Goal: Task Accomplishment & Management: Use online tool/utility

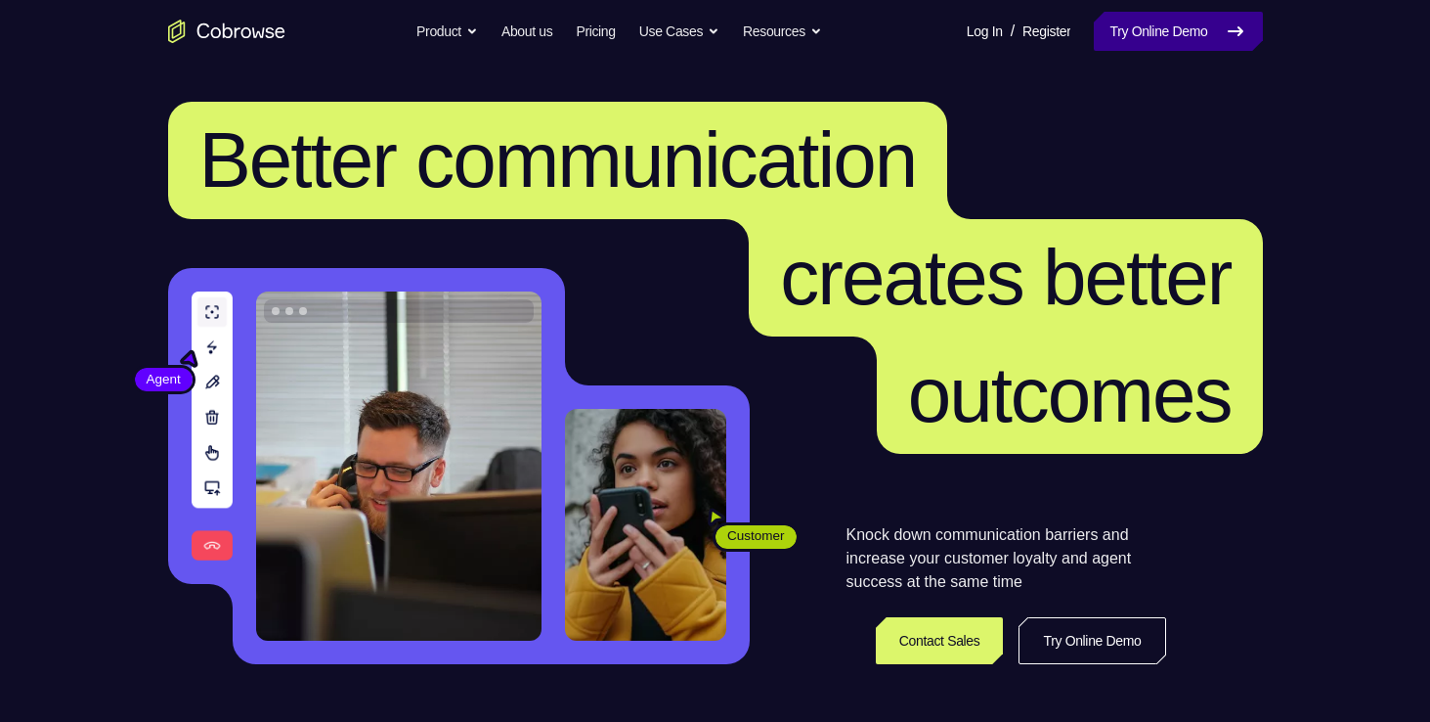
click at [1181, 41] on link "Try Online Demo" at bounding box center [1178, 31] width 168 height 39
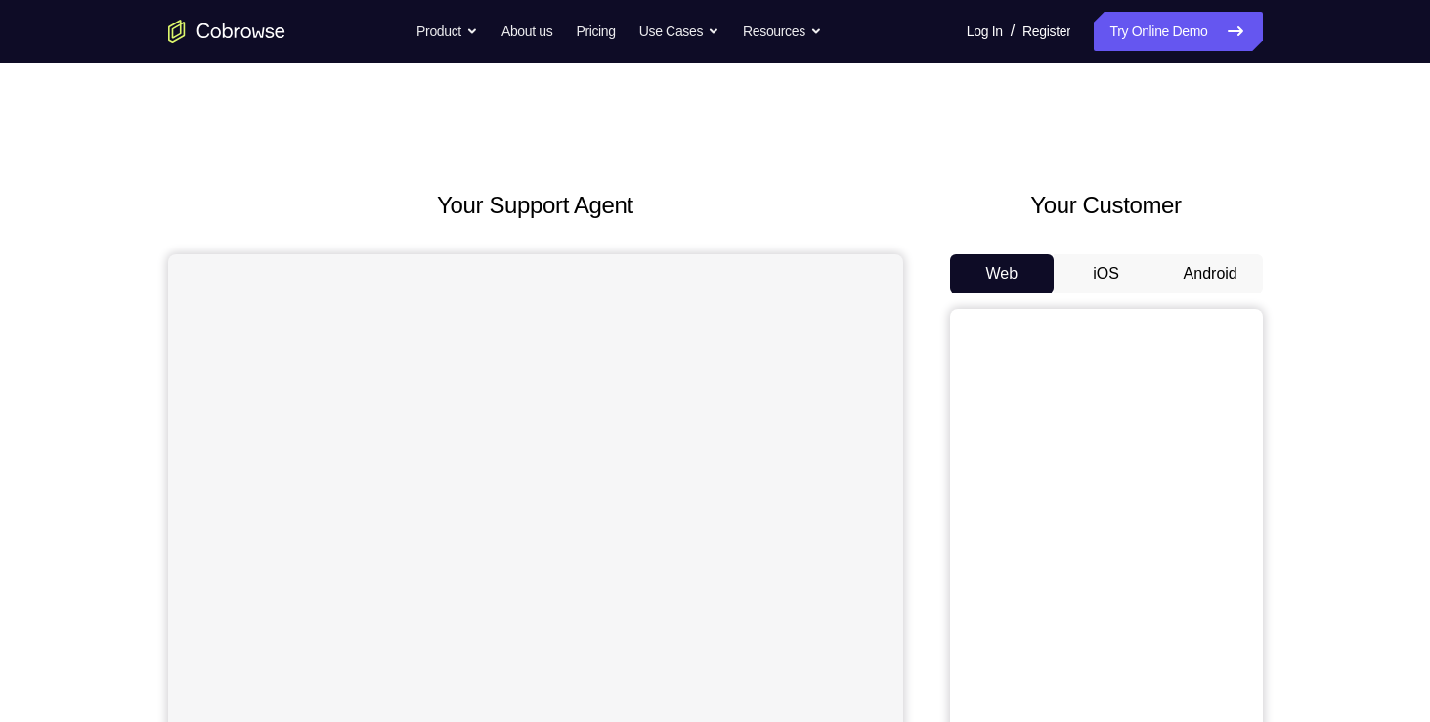
click at [1192, 280] on button "Android" at bounding box center [1211, 273] width 105 height 39
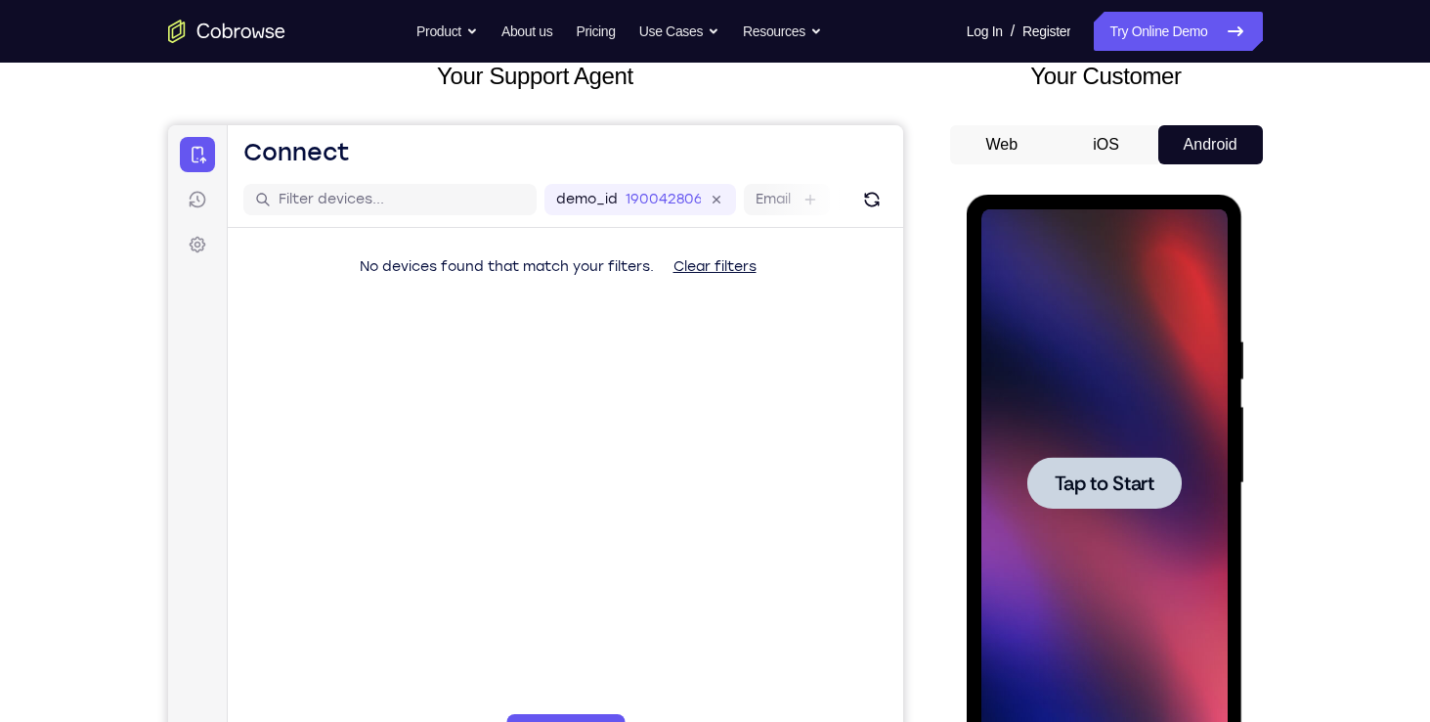
click at [1120, 479] on span "Tap to Start" at bounding box center [1105, 483] width 100 height 20
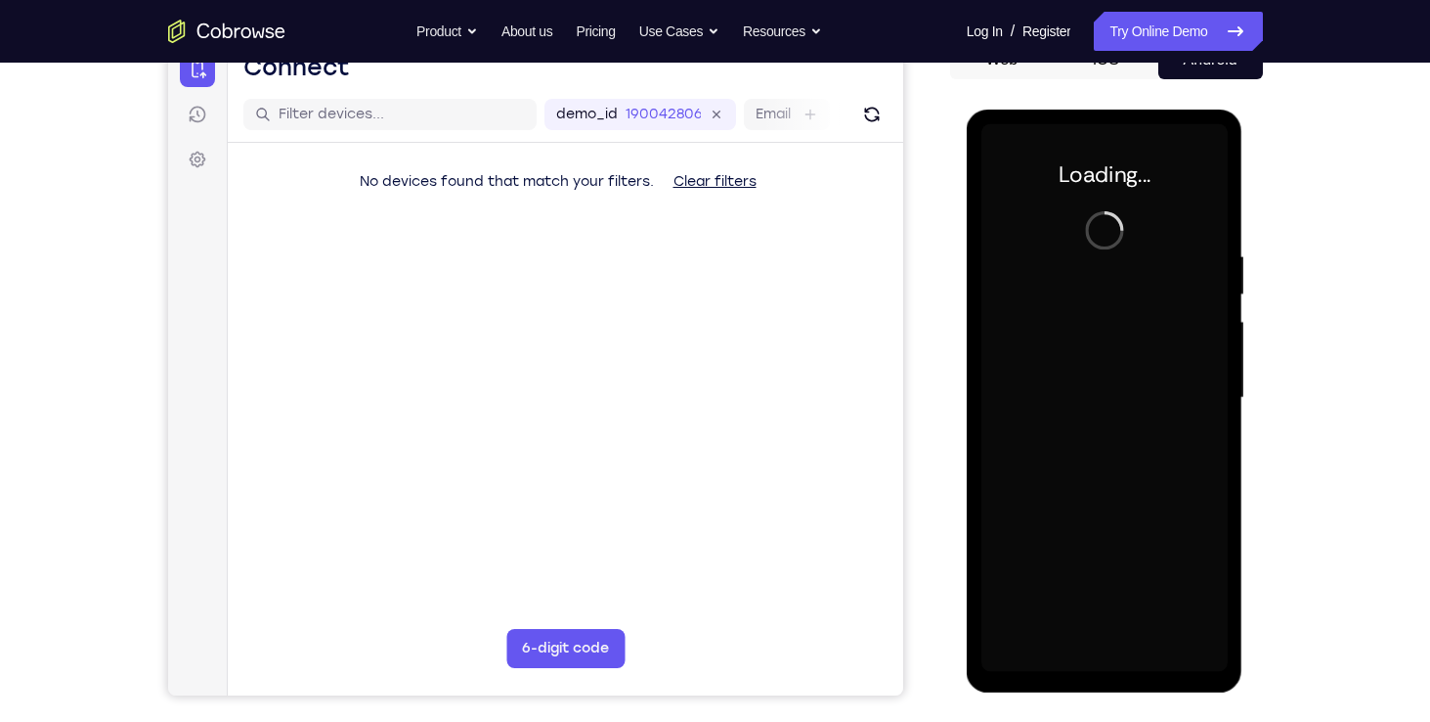
scroll to position [215, 0]
